Goal: Task Accomplishment & Management: Manage account settings

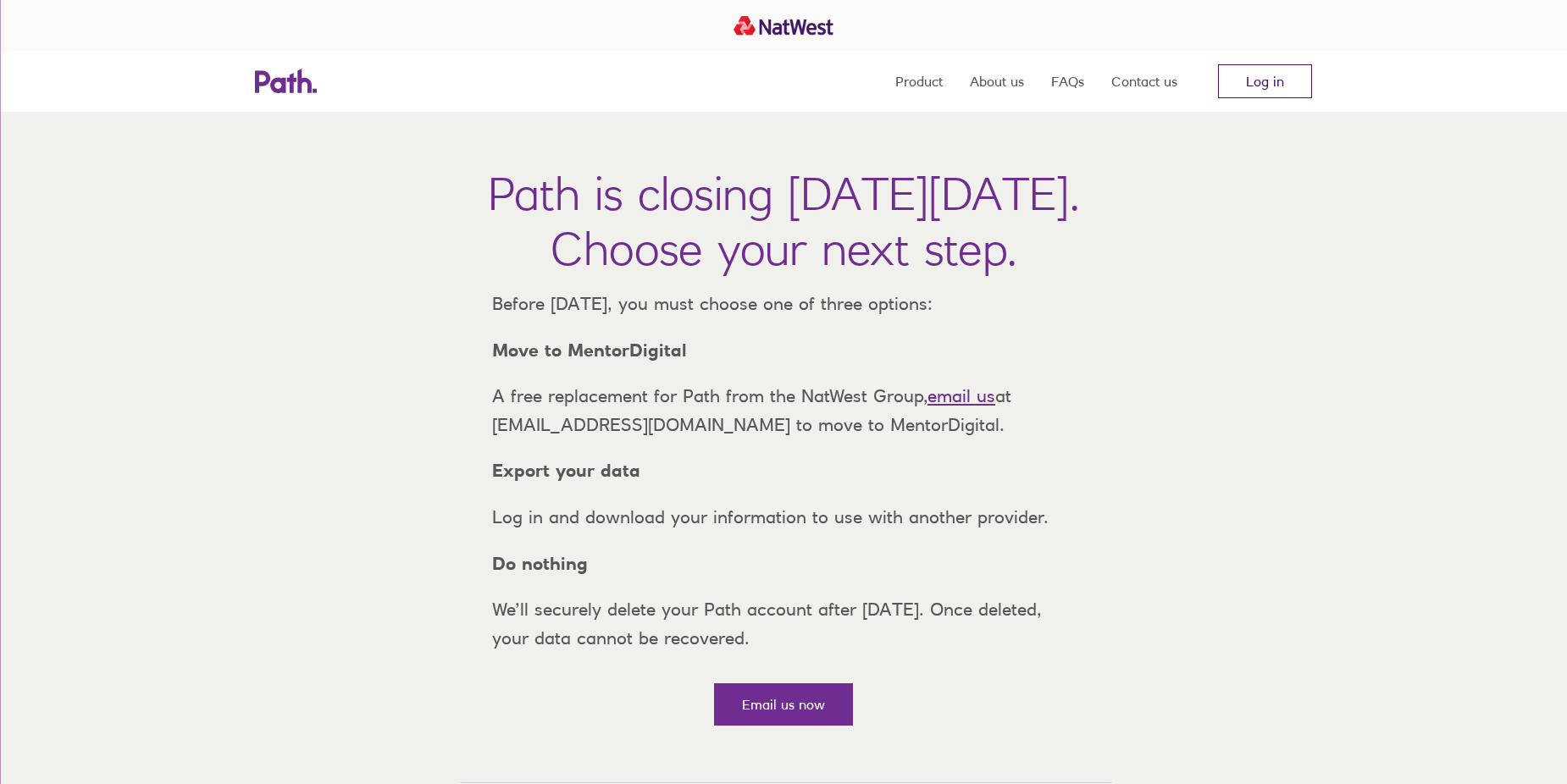
click at [1277, 82] on link "Log in" at bounding box center [1265, 80] width 94 height 33
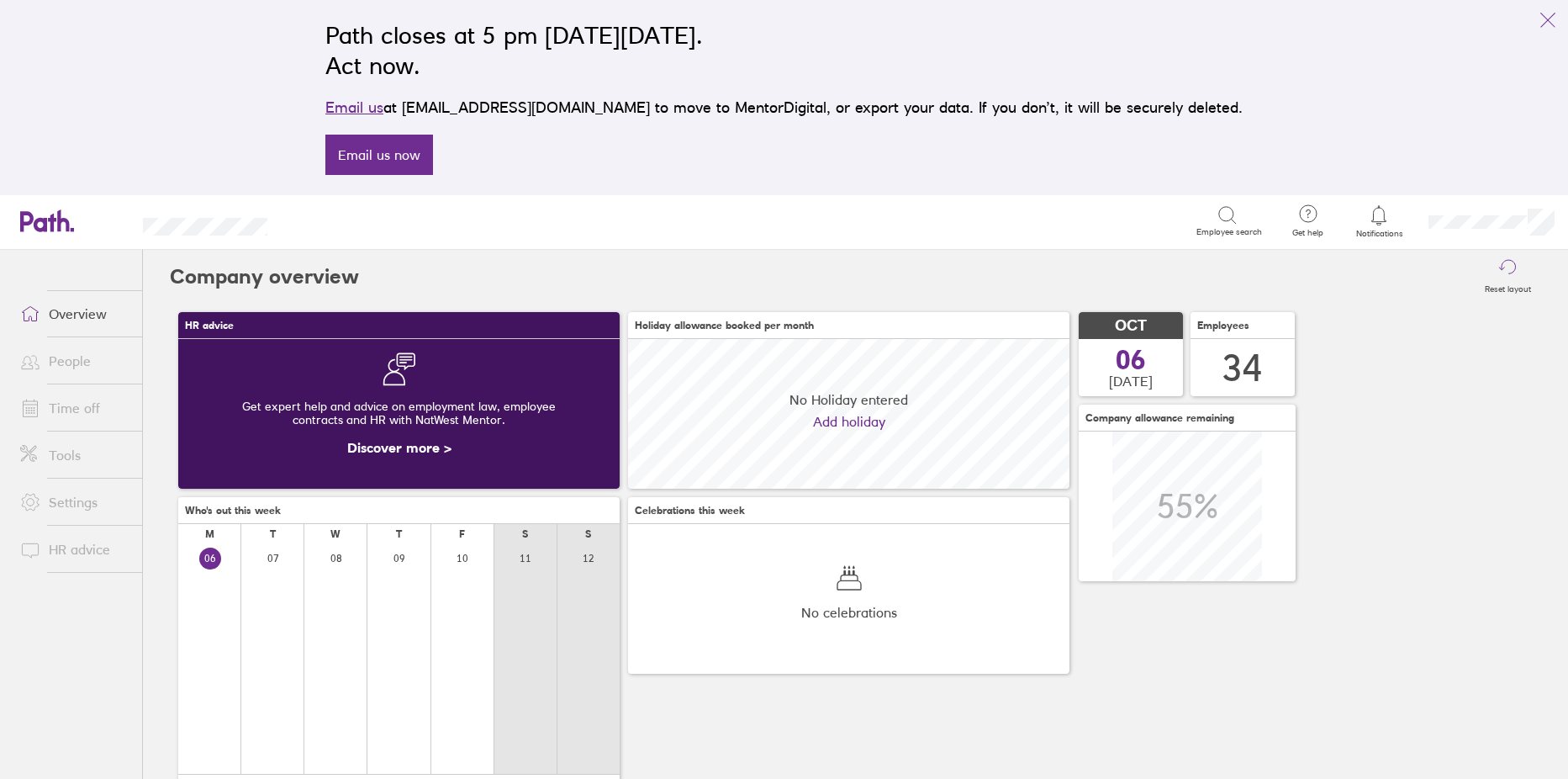
scroll to position [150, 441]
click at [60, 361] on link "People" at bounding box center [74, 360] width 135 height 33
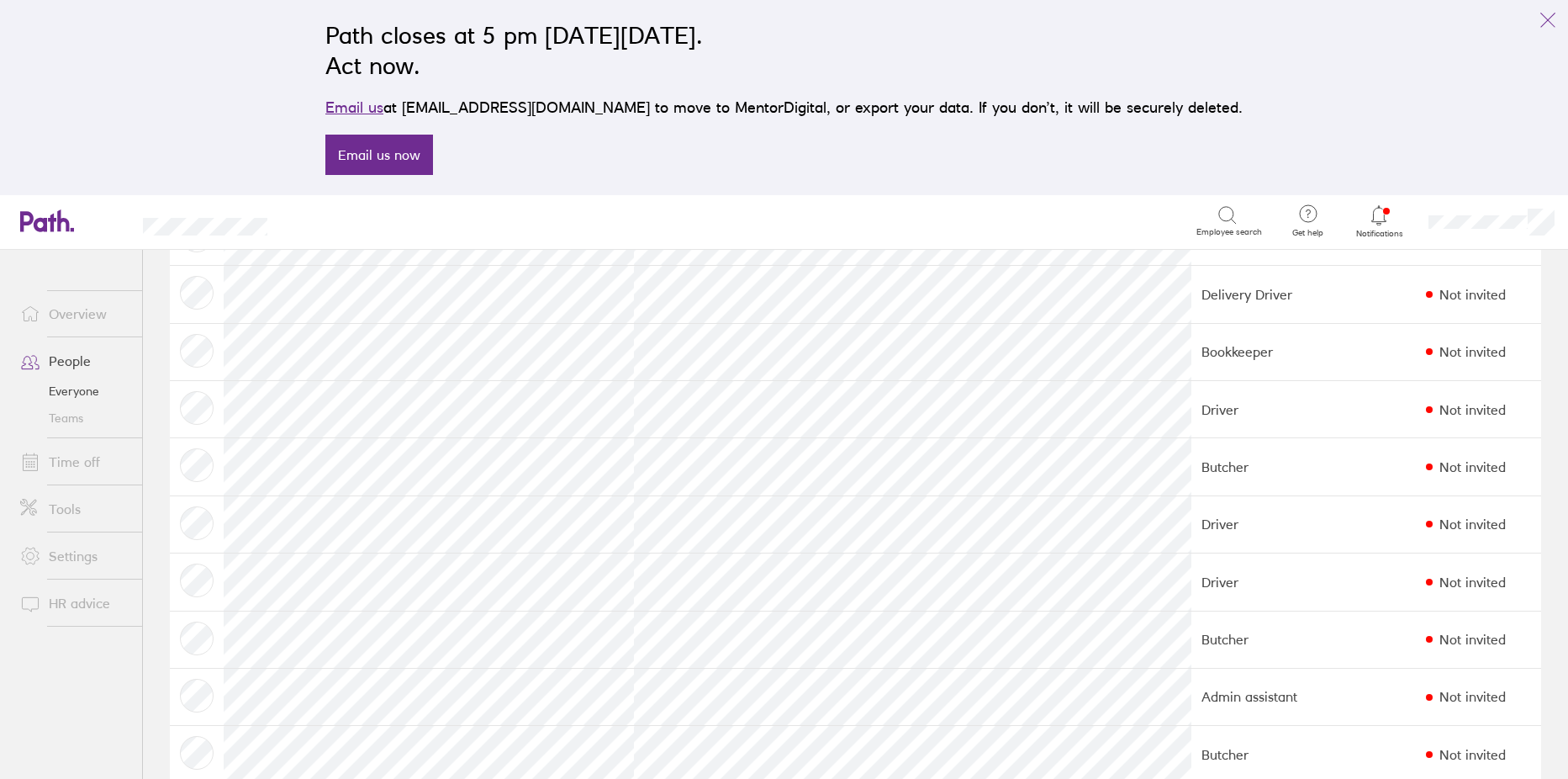
scroll to position [1262, 0]
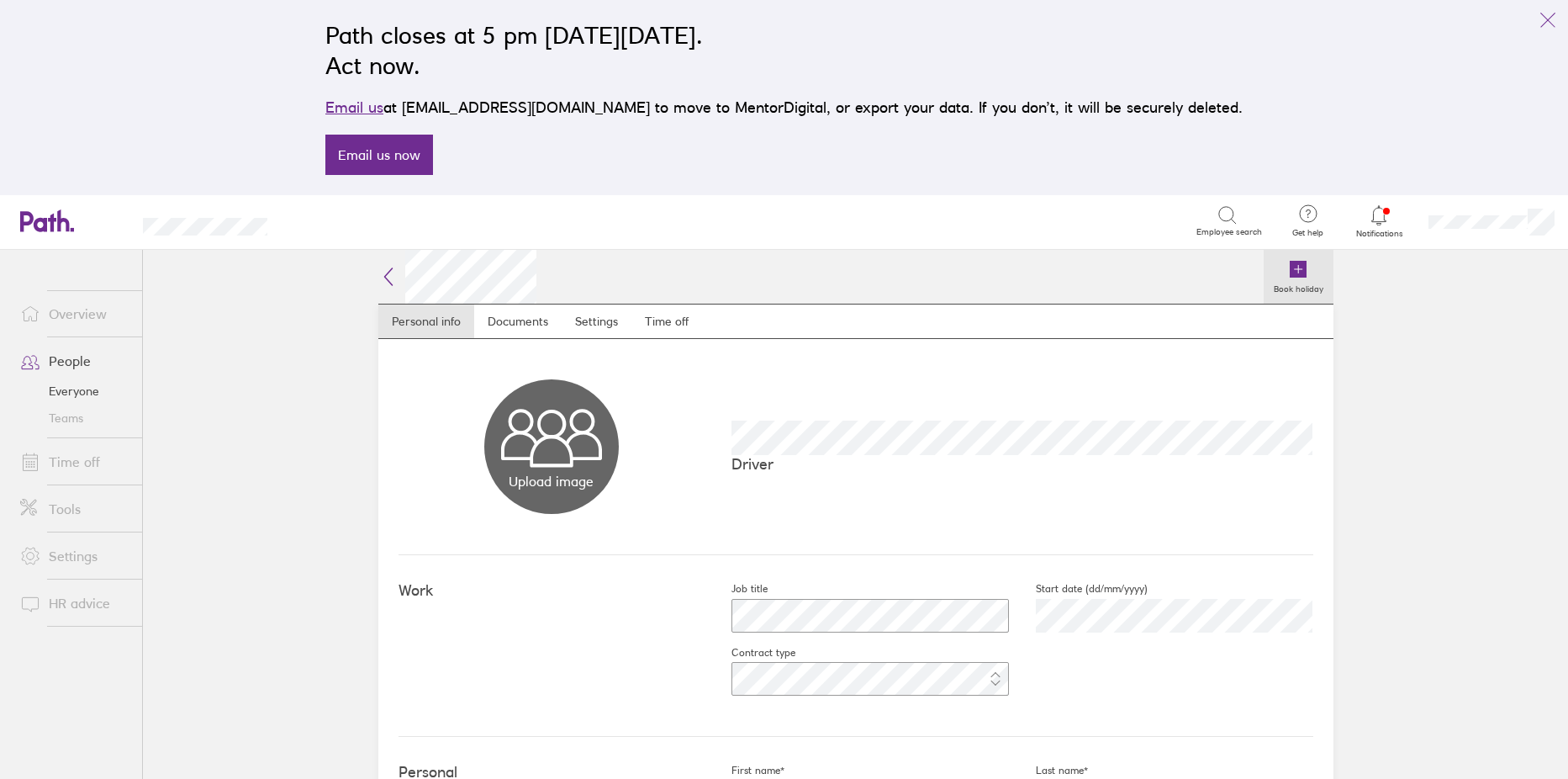
click at [1294, 267] on icon at bounding box center [1298, 269] width 17 height 17
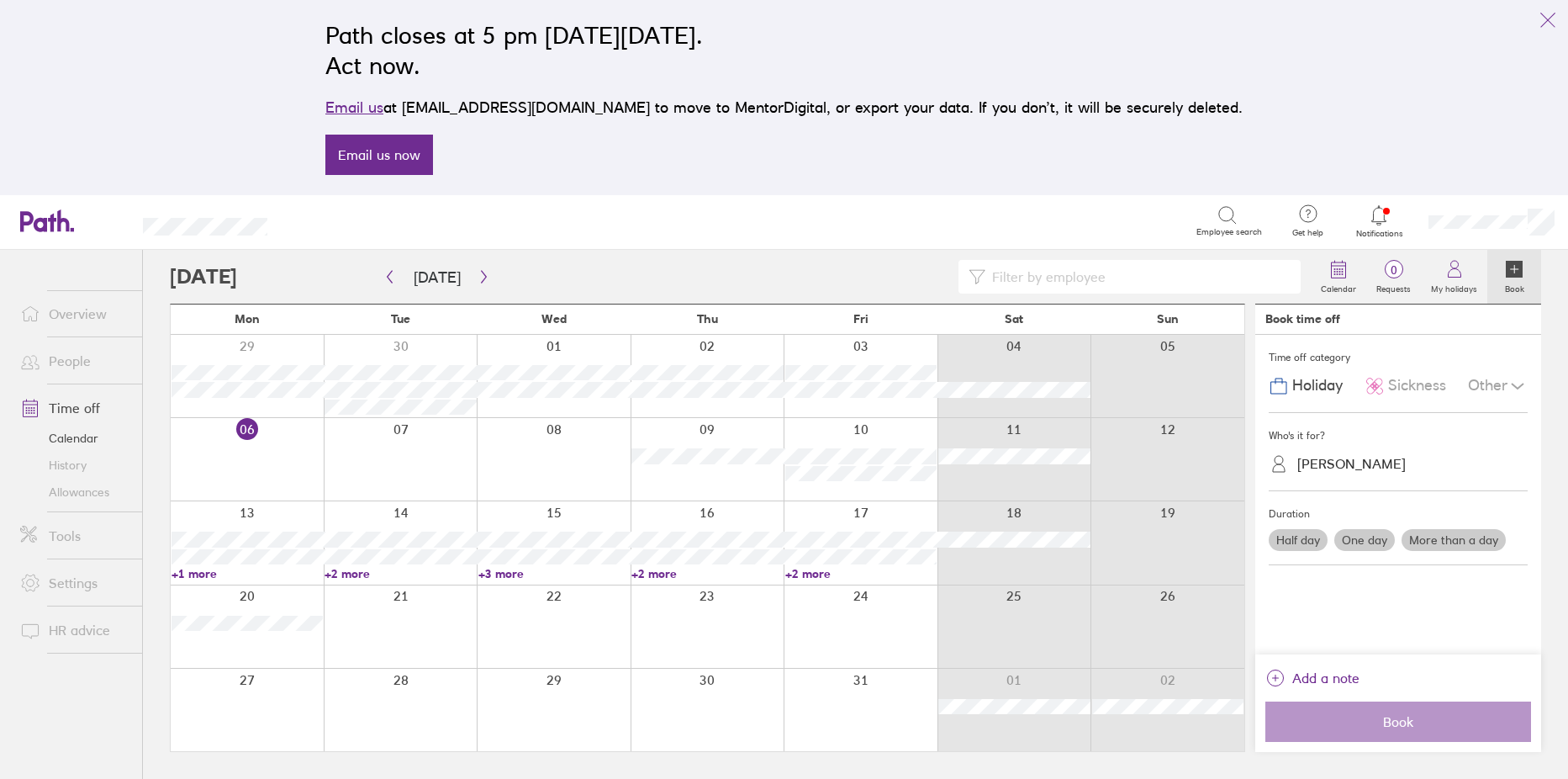
click at [693, 509] on div at bounding box center [708, 543] width 154 height 83
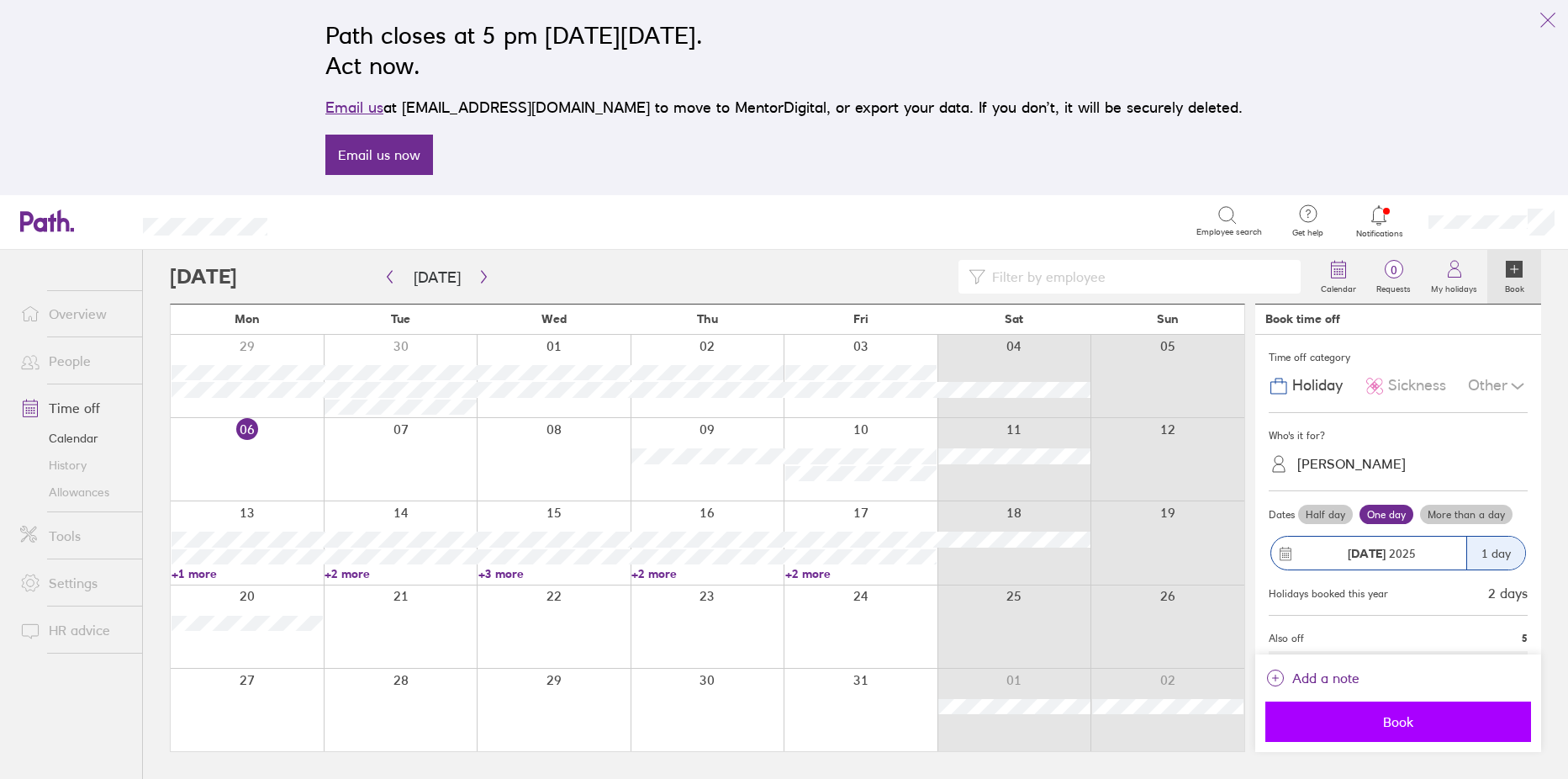
click at [1406, 714] on span "Book" at bounding box center [1398, 722] width 242 height 15
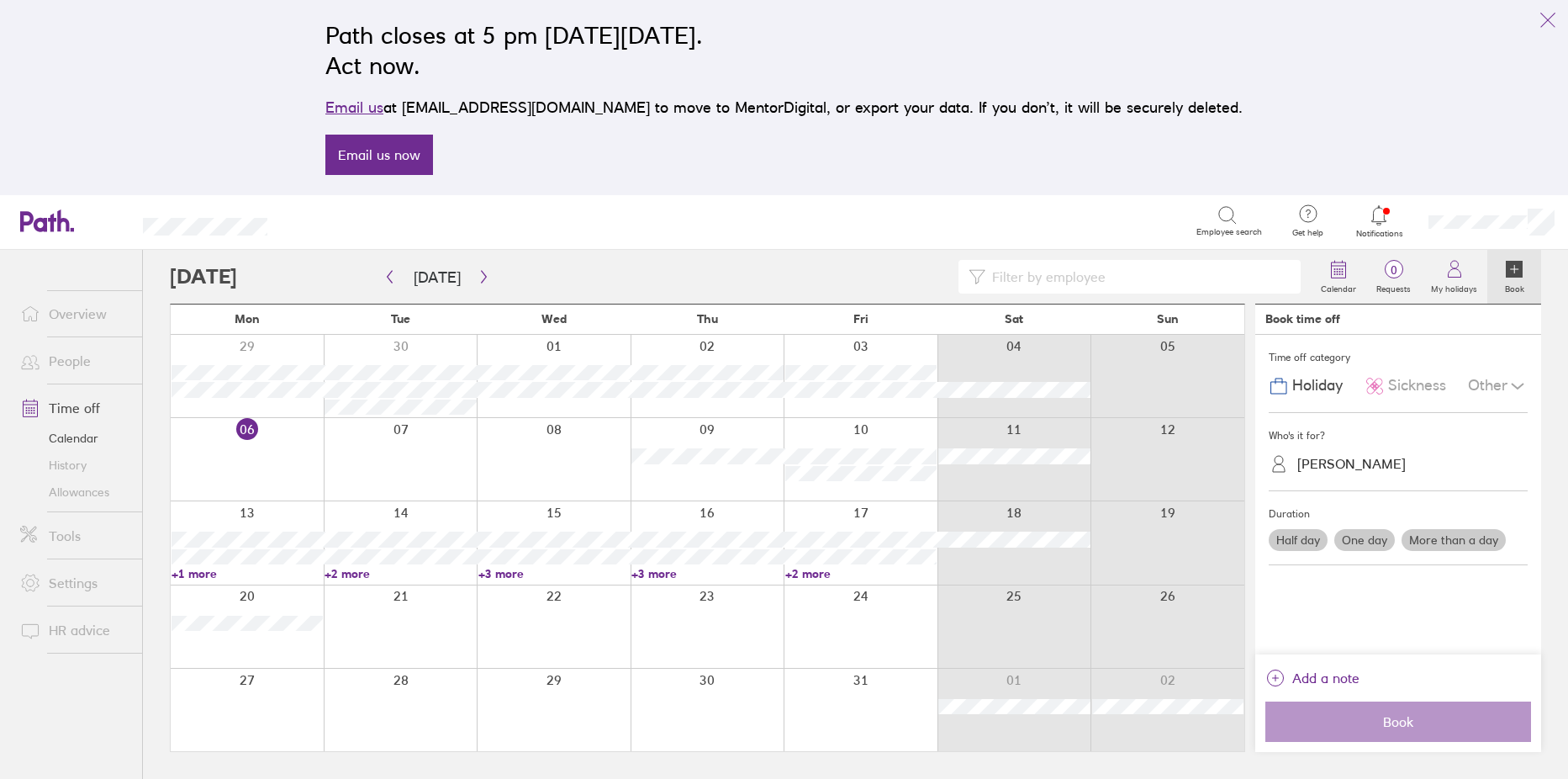
click at [996, 616] on div at bounding box center [1015, 626] width 154 height 83
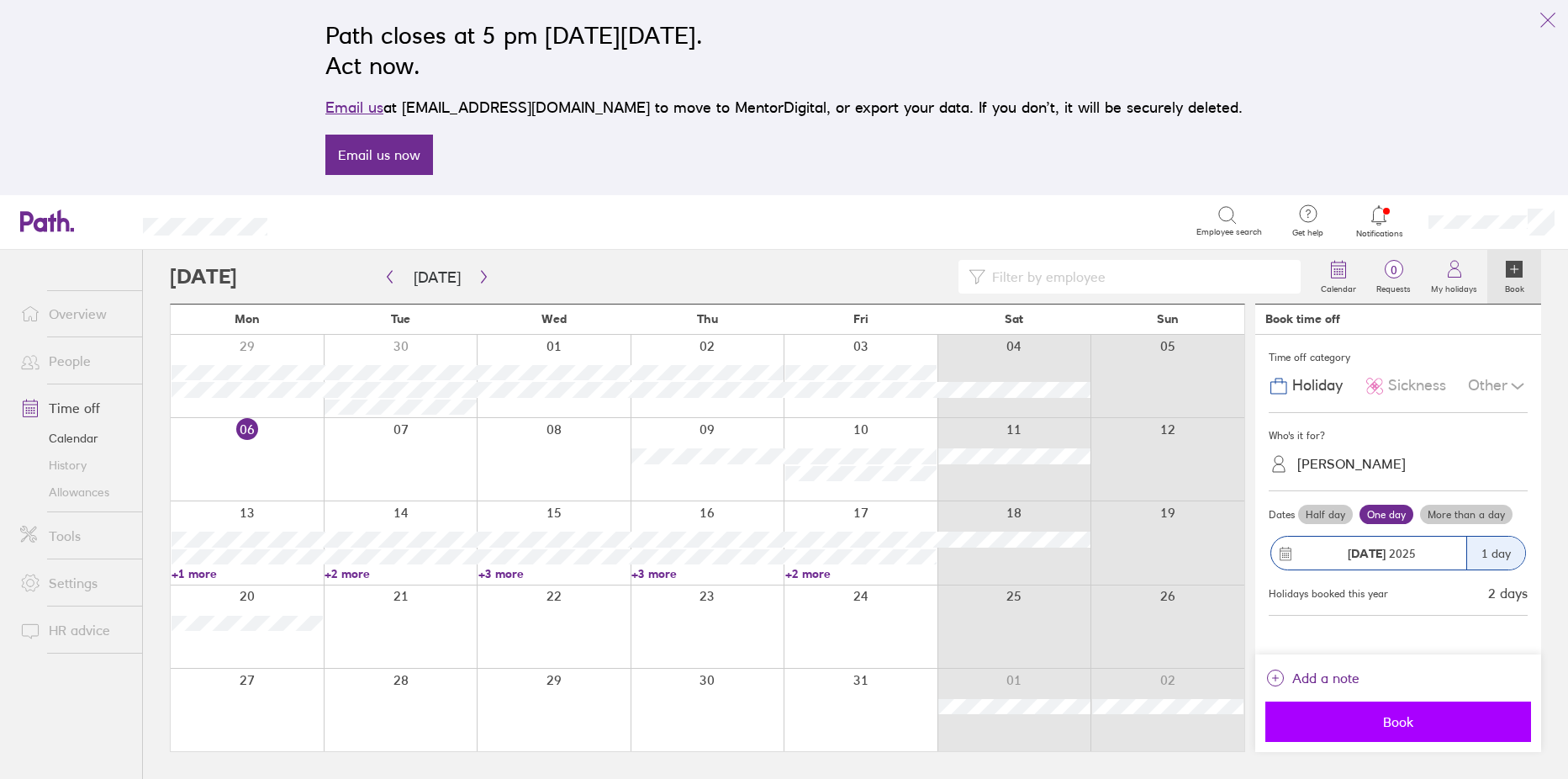
click at [1408, 716] on span "Book" at bounding box center [1398, 722] width 242 height 15
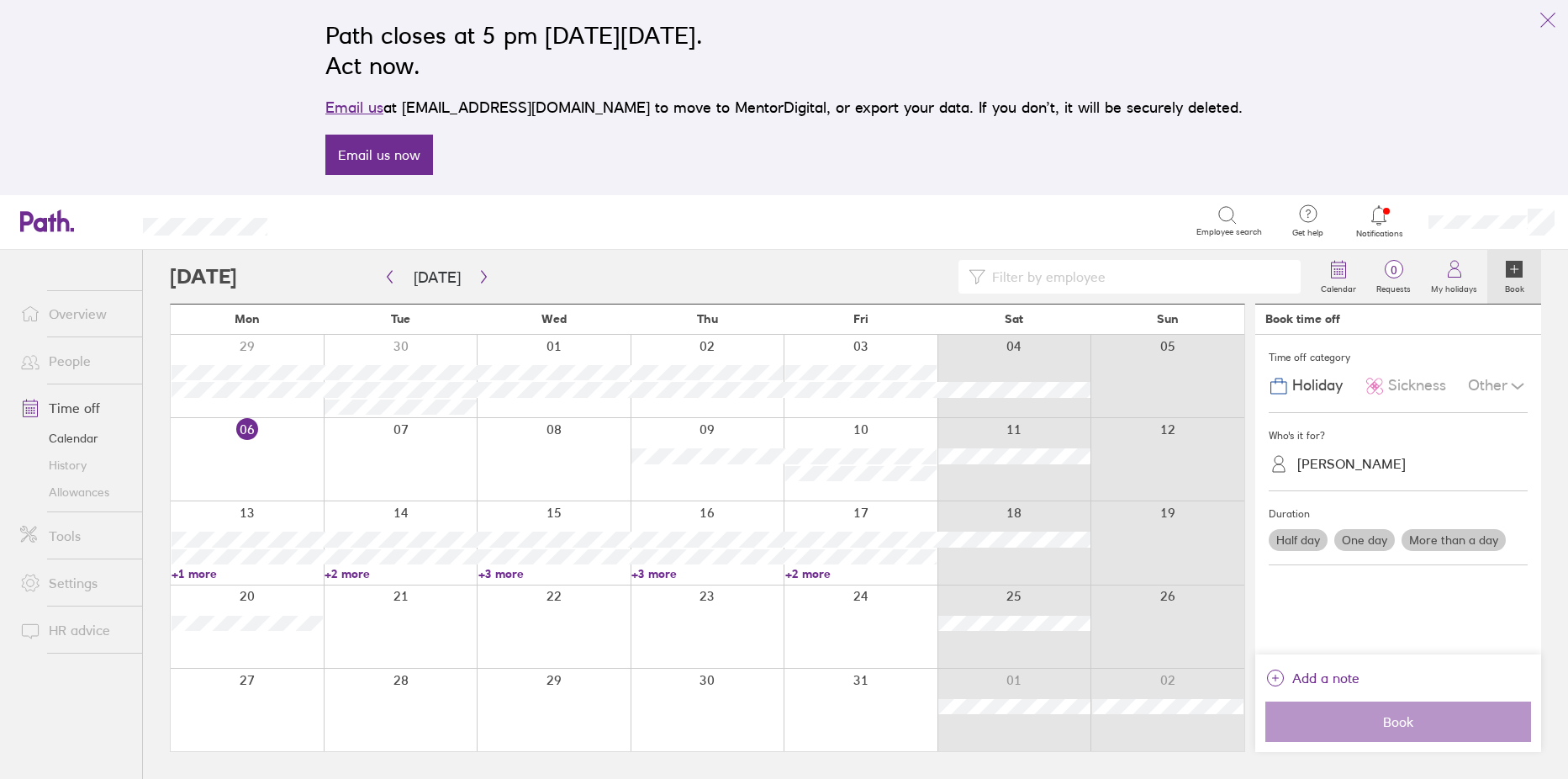
click at [53, 357] on link "People" at bounding box center [74, 360] width 135 height 33
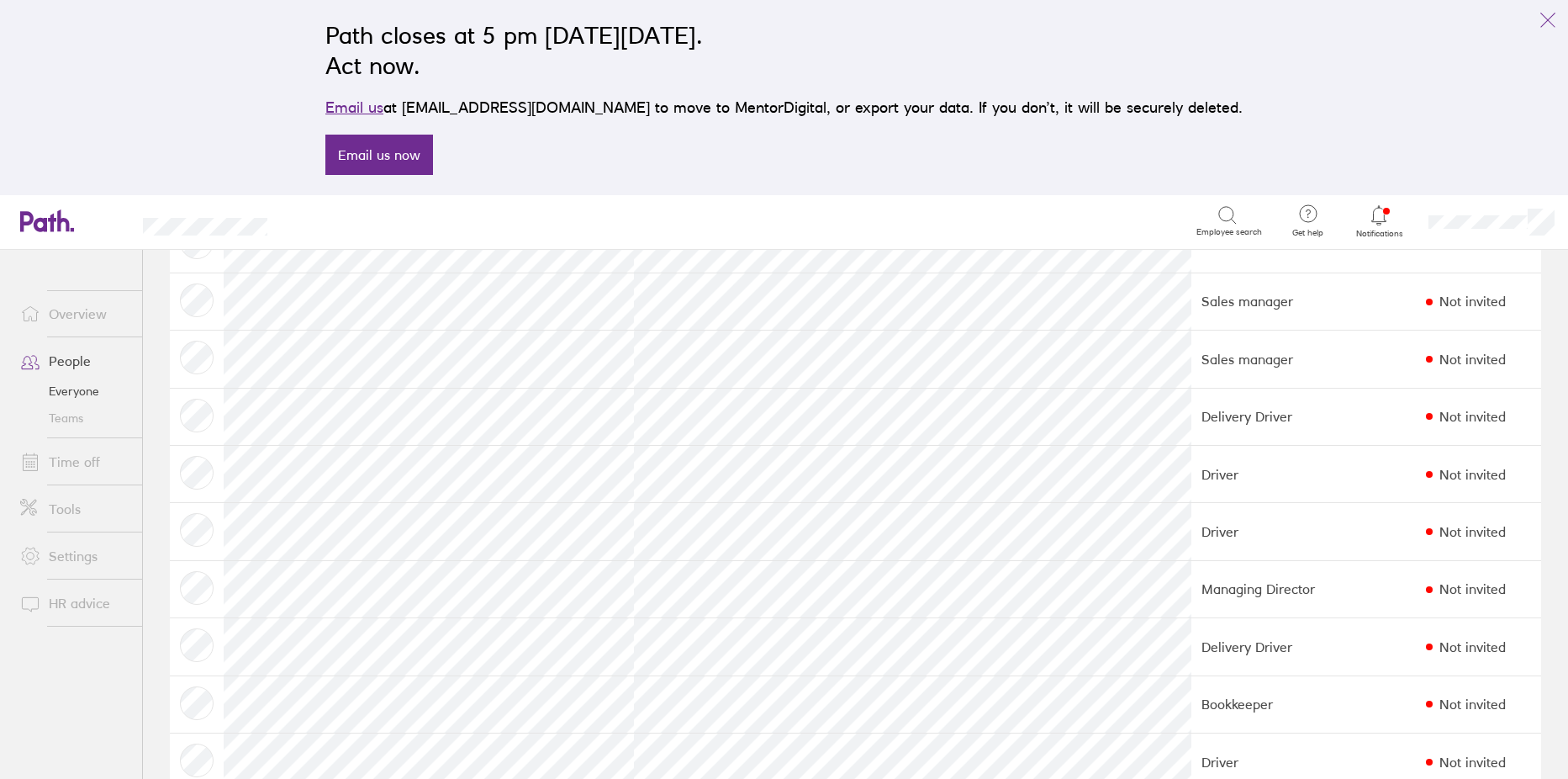
scroll to position [841, 0]
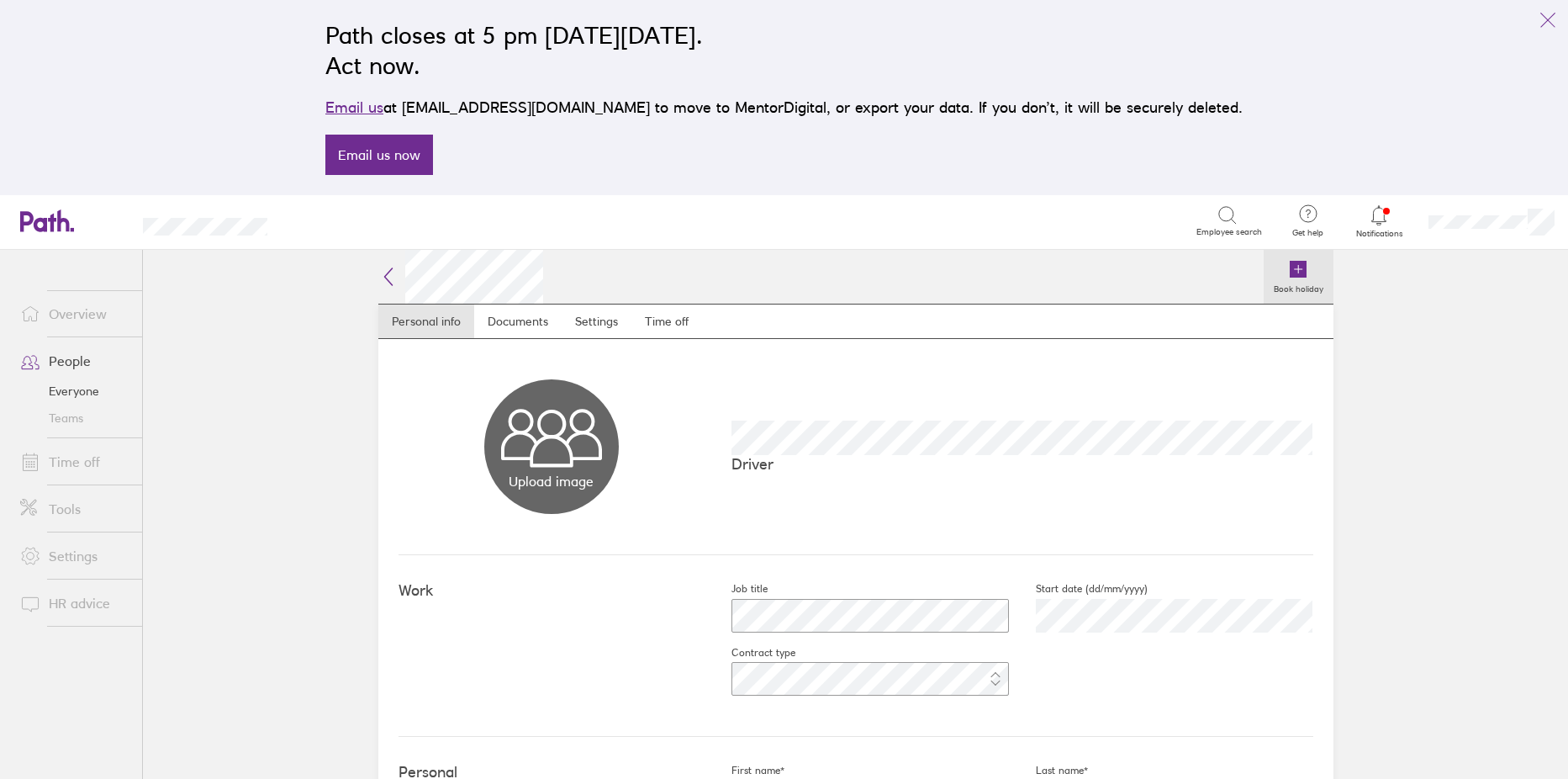
click at [1298, 273] on icon at bounding box center [1298, 269] width 0 height 7
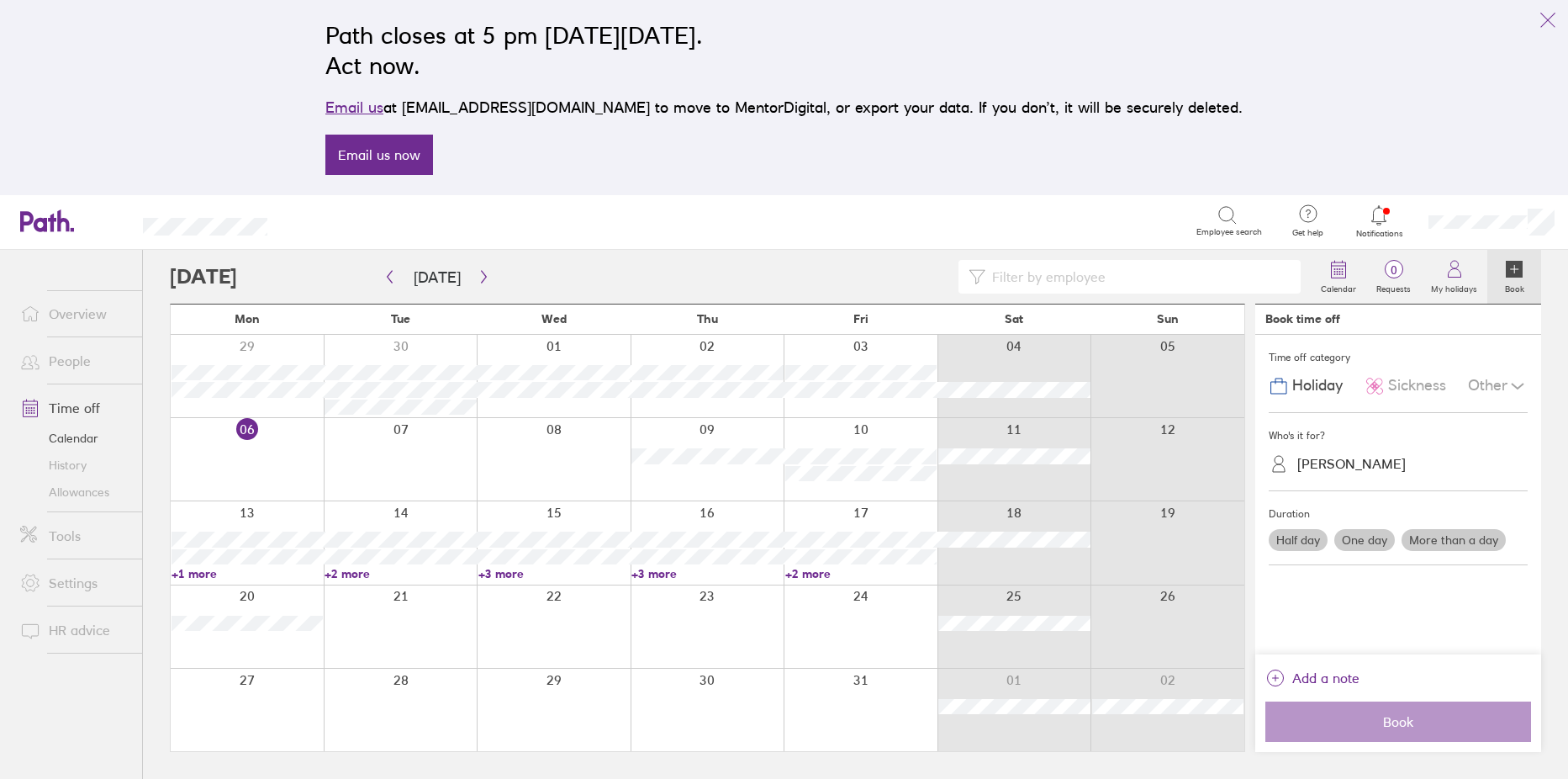
click at [1013, 553] on div at bounding box center [1015, 543] width 154 height 83
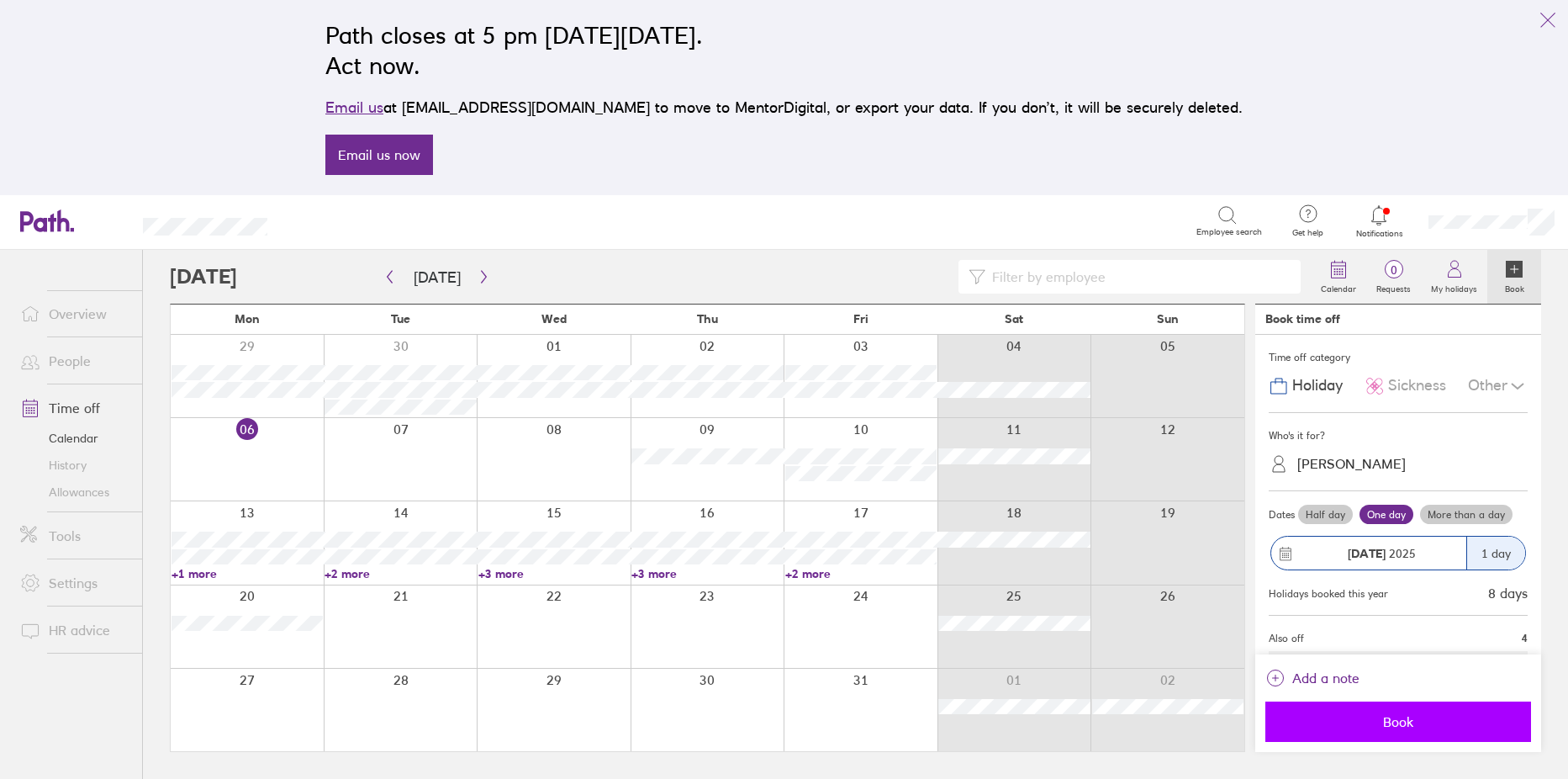
click at [1357, 720] on span "Book" at bounding box center [1398, 722] width 242 height 15
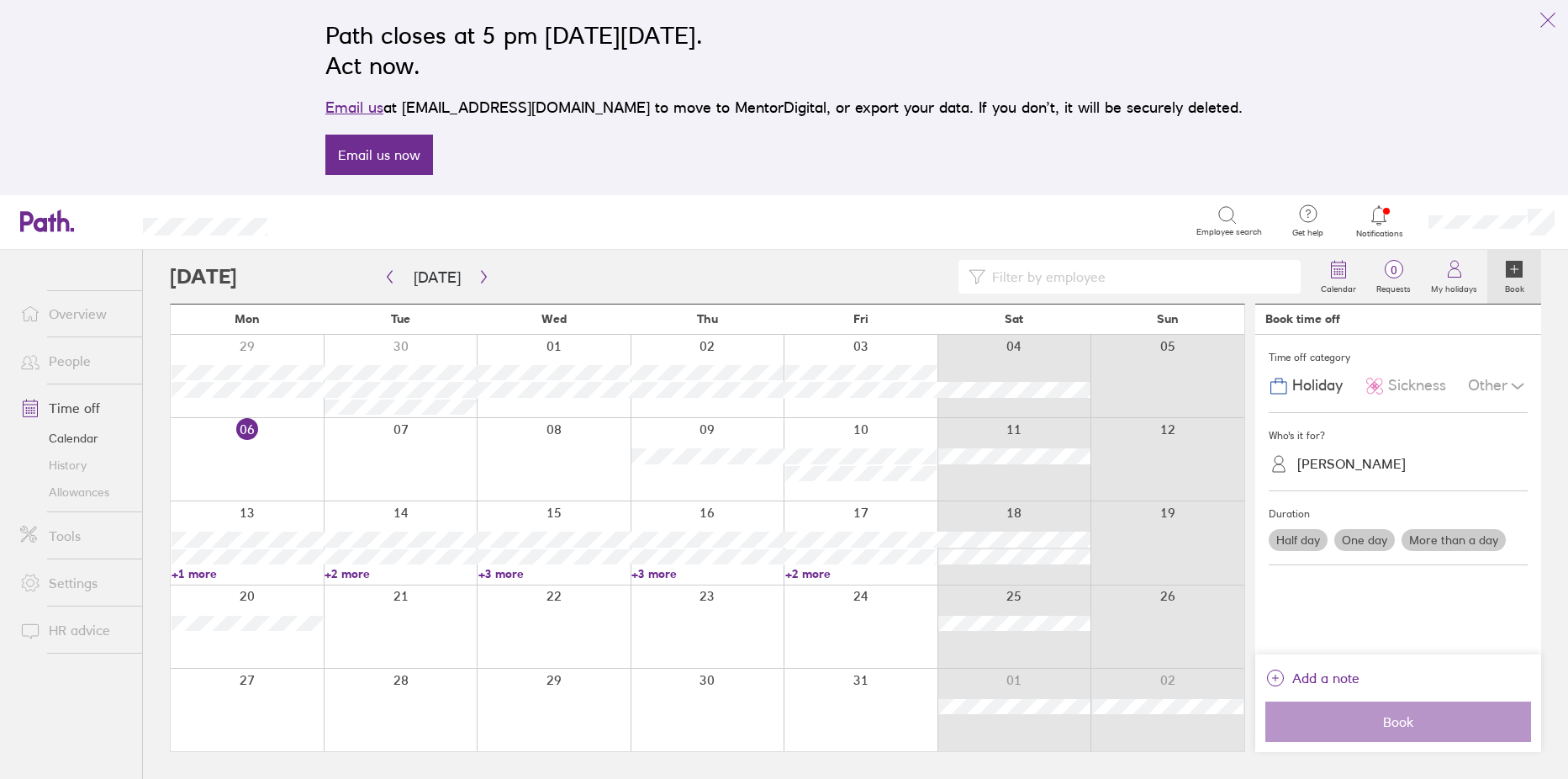
click at [60, 361] on link "People" at bounding box center [74, 360] width 135 height 33
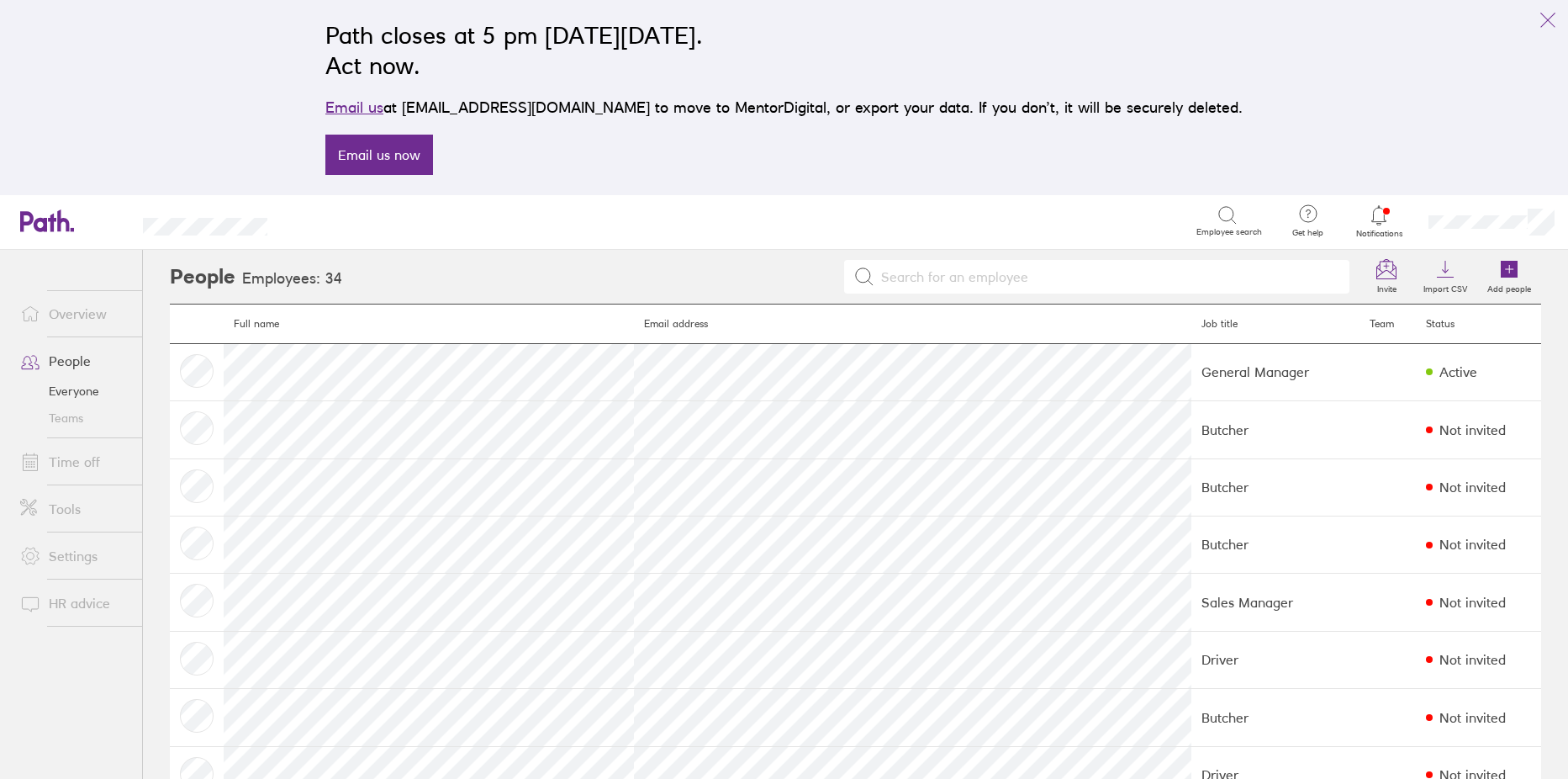
click at [70, 462] on link "Time off" at bounding box center [74, 461] width 135 height 33
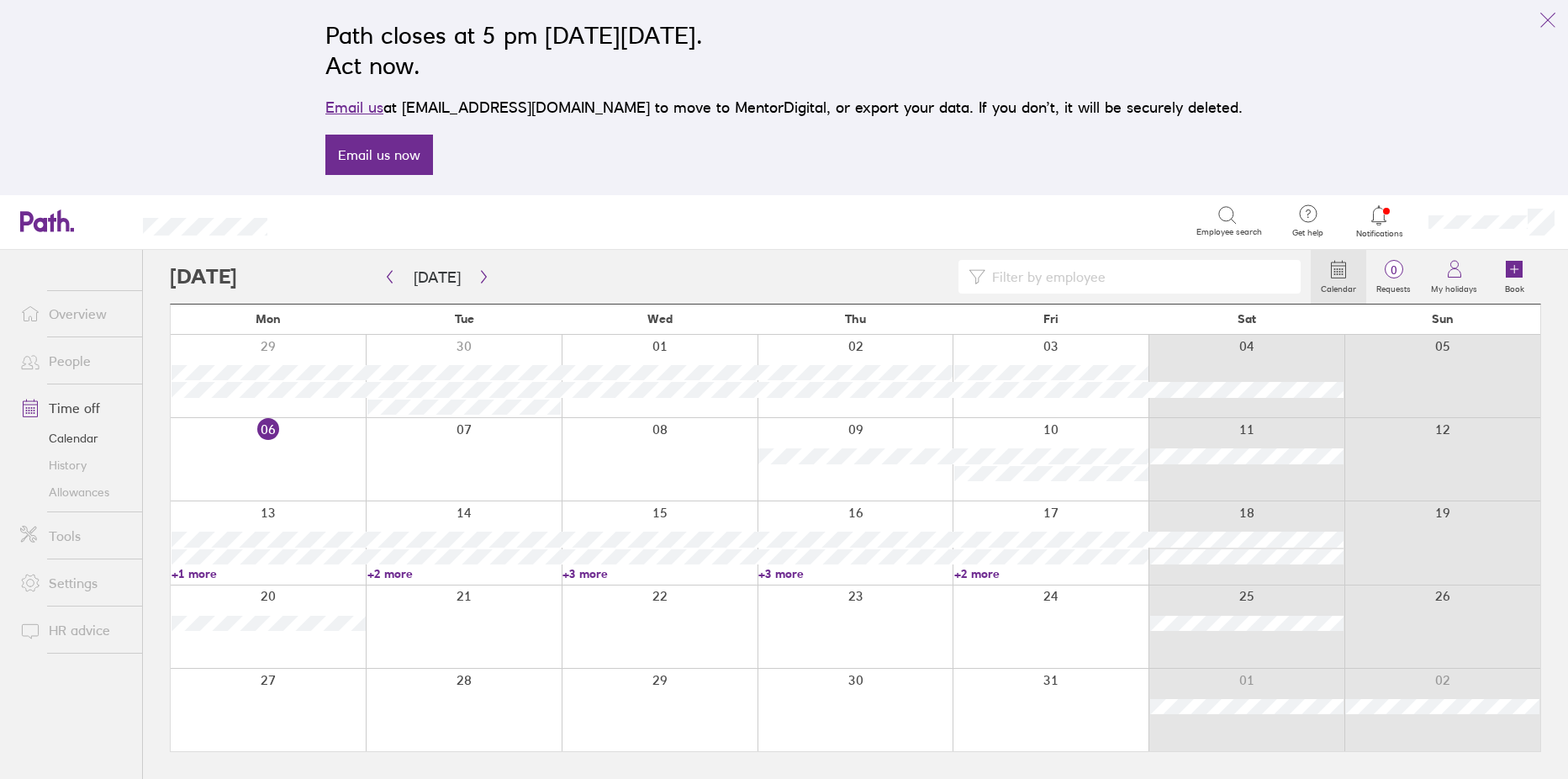
click at [205, 573] on link "+1 more" at bounding box center [268, 573] width 195 height 15
click at [391, 576] on link "+2 more" at bounding box center [465, 573] width 195 height 15
click at [585, 573] on link "+3 more" at bounding box center [659, 573] width 195 height 15
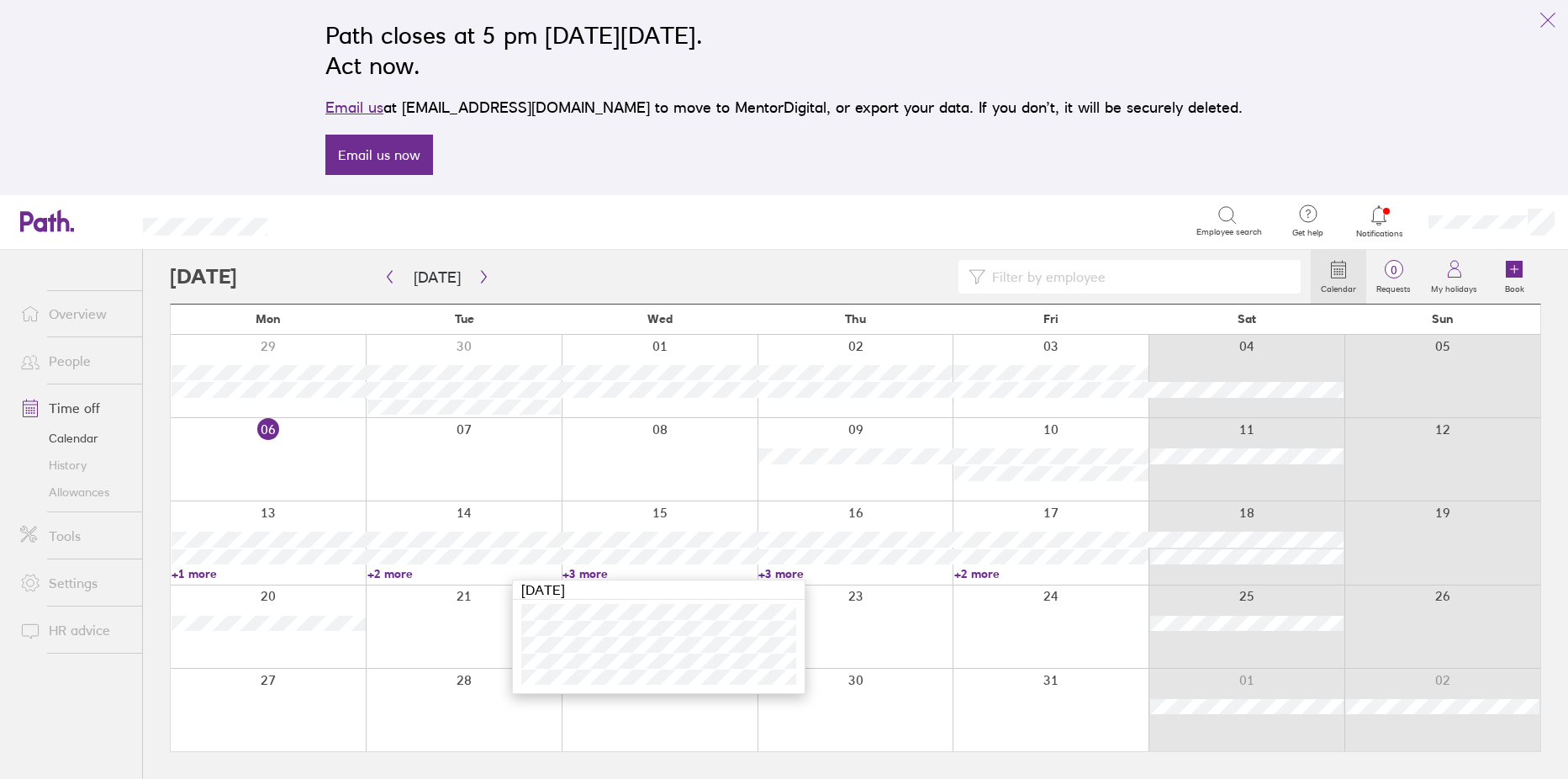
click at [585, 573] on link "+3 more" at bounding box center [659, 573] width 195 height 15
click at [782, 573] on link "+3 more" at bounding box center [855, 573] width 195 height 15
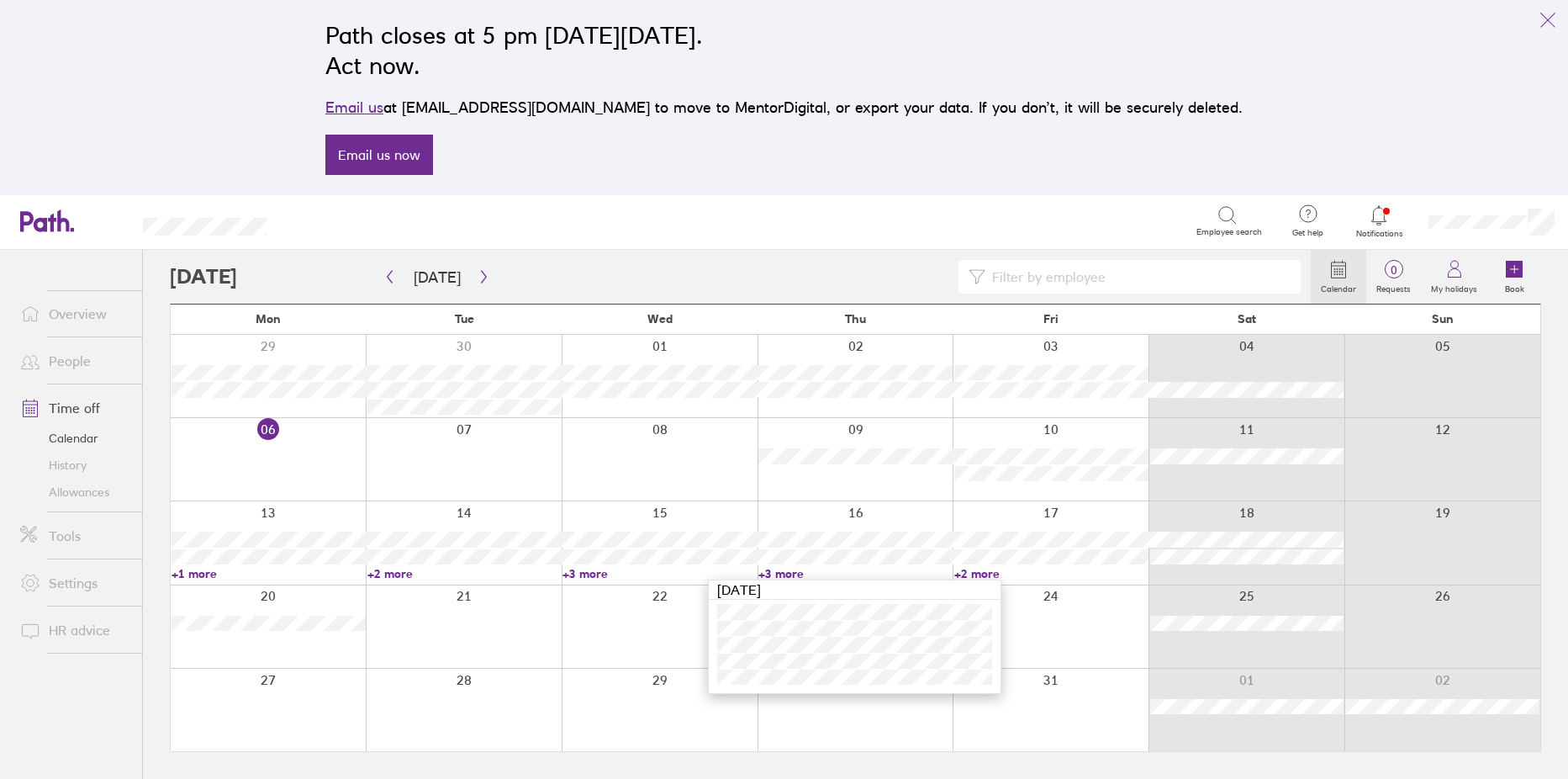
click at [981, 570] on link "+2 more" at bounding box center [1051, 573] width 195 height 15
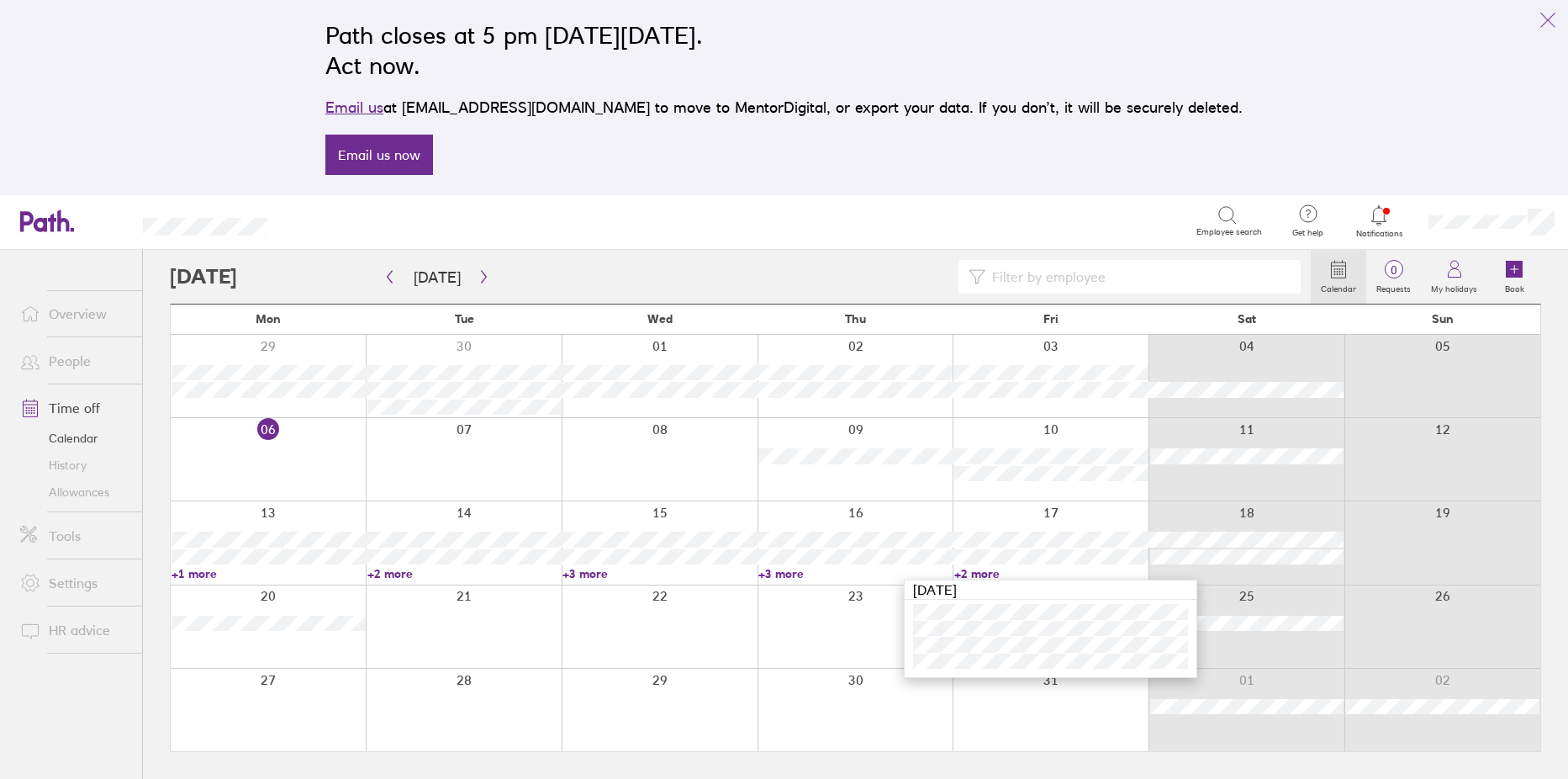
click at [801, 646] on div at bounding box center [856, 626] width 196 height 83
